Goal: Communication & Community: Answer question/provide support

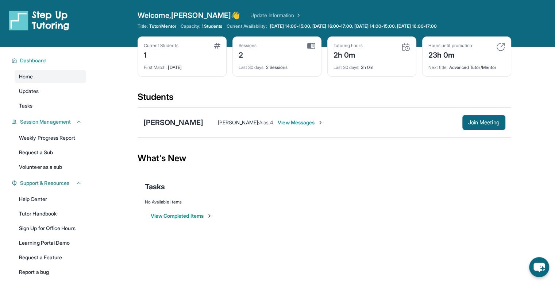
click at [283, 119] on span "View Messages" at bounding box center [301, 122] width 46 height 7
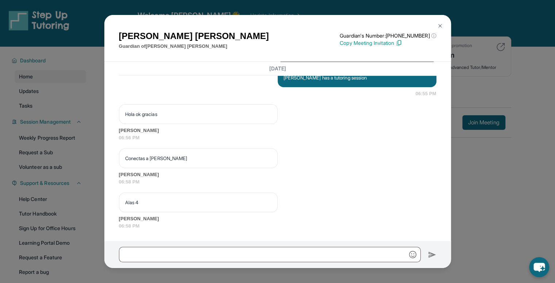
scroll to position [2281, 0]
drag, startPoint x: 290, startPoint y: 111, endPoint x: 281, endPoint y: 104, distance: 10.9
click at [281, 104] on div "Hola ok gracias [PERSON_NAME] 06:56 PM" at bounding box center [277, 122] width 317 height 37
click at [442, 25] on img at bounding box center [440, 26] width 6 height 6
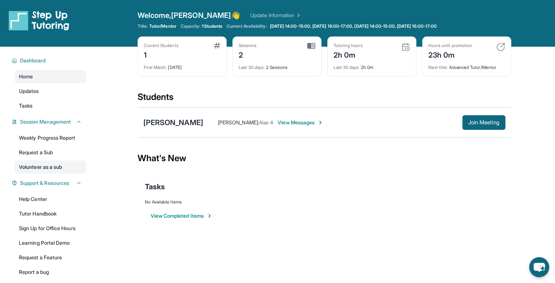
click at [55, 169] on link "Volunteer as a sub" at bounding box center [50, 166] width 71 height 13
